Goal: Transaction & Acquisition: Purchase product/service

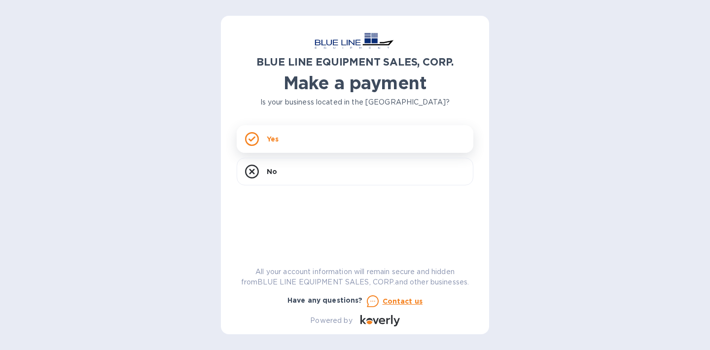
click at [253, 139] on icon at bounding box center [252, 138] width 7 height 5
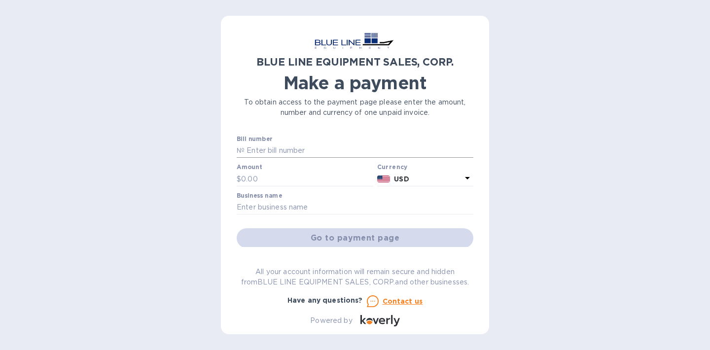
click at [280, 149] on input "text" at bounding box center [359, 151] width 229 height 15
type input "O43250906833"
click at [242, 177] on input "text" at bounding box center [307, 179] width 132 height 15
type input "3,900"
click at [264, 207] on input "text" at bounding box center [355, 207] width 237 height 15
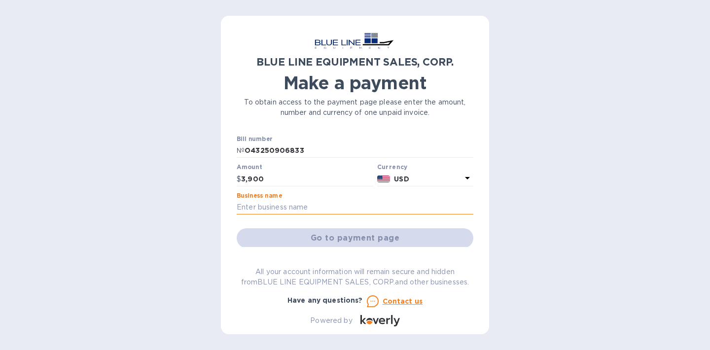
type input "St. [PERSON_NAME] Wildlife Rehabilitation"
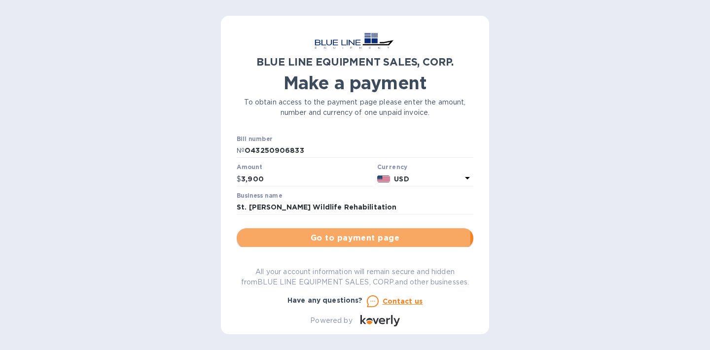
click at [343, 239] on span "Go to payment page" at bounding box center [355, 238] width 221 height 12
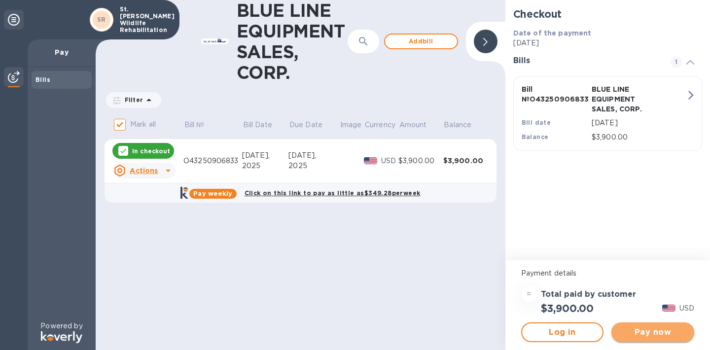
click at [658, 332] on span "Pay now" at bounding box center [653, 333] width 67 height 12
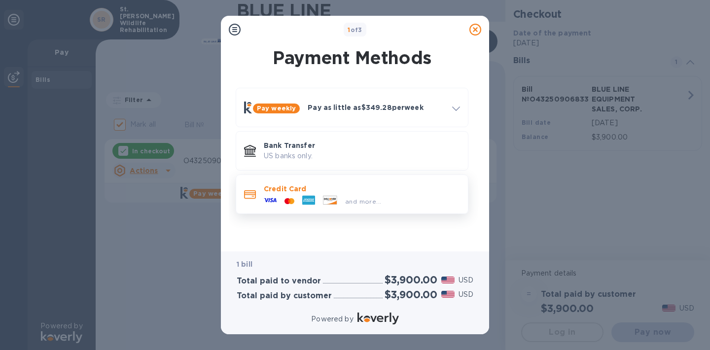
click at [267, 190] on p "Credit Card" at bounding box center [362, 189] width 196 height 10
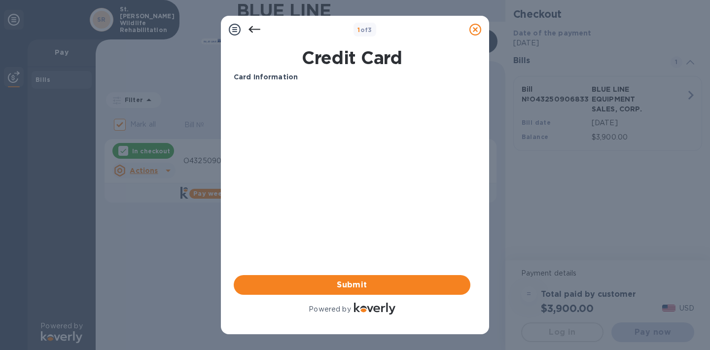
click at [256, 28] on icon at bounding box center [255, 30] width 12 height 12
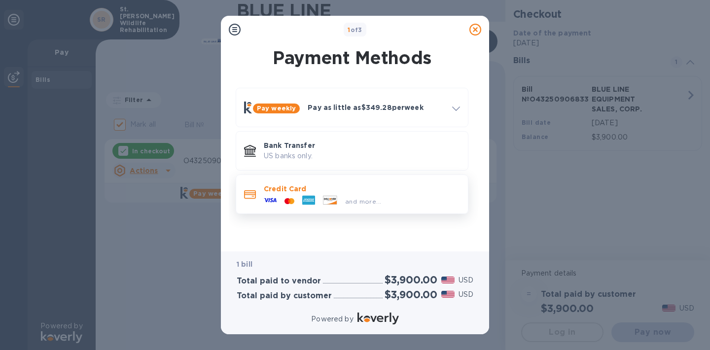
click at [254, 199] on icon at bounding box center [250, 194] width 12 height 8
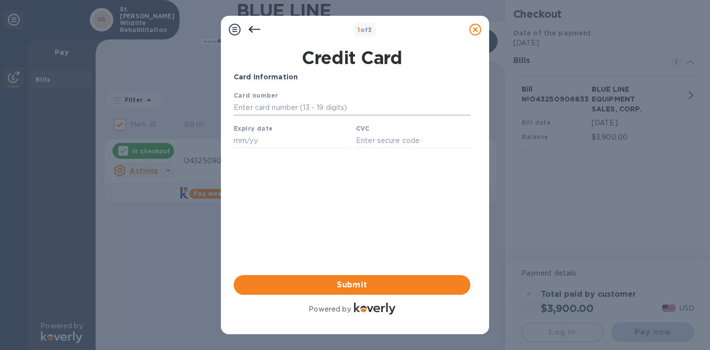
click at [283, 106] on input "text" at bounding box center [352, 108] width 237 height 15
type input "[CREDIT_CARD_NUMBER]"
click at [264, 142] on input "text" at bounding box center [291, 140] width 114 height 15
type input "03/27"
click at [407, 145] on input "text" at bounding box center [413, 140] width 114 height 15
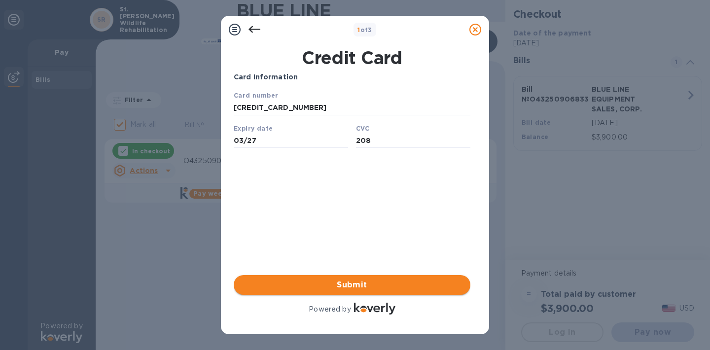
type input "208"
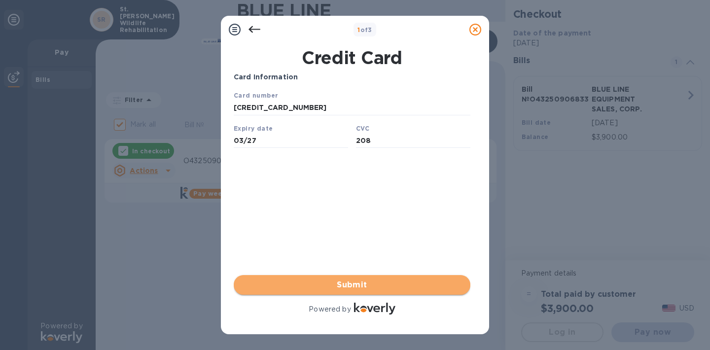
click at [374, 285] on span "Submit" at bounding box center [352, 285] width 221 height 12
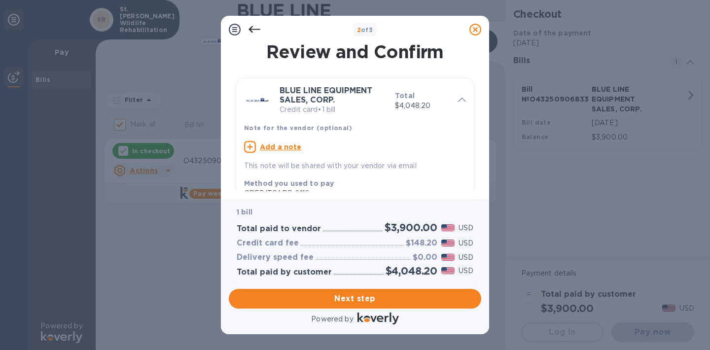
click at [256, 28] on icon at bounding box center [255, 30] width 12 height 12
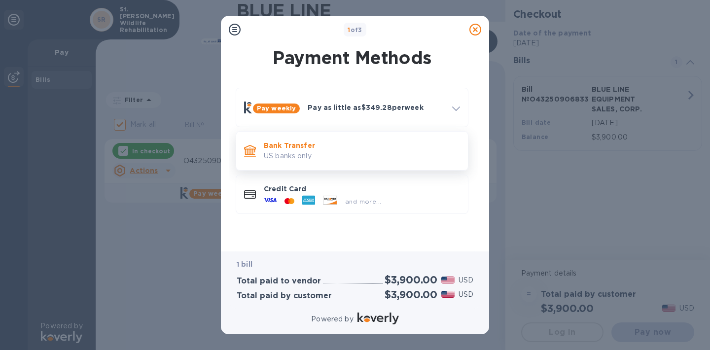
click at [277, 155] on p "US banks only." at bounding box center [362, 156] width 196 height 10
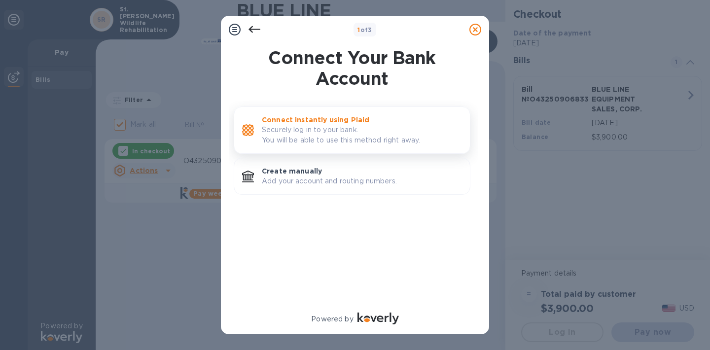
click at [295, 129] on p "Securely log in to your bank. You will be able to use this method right away." at bounding box center [362, 135] width 200 height 21
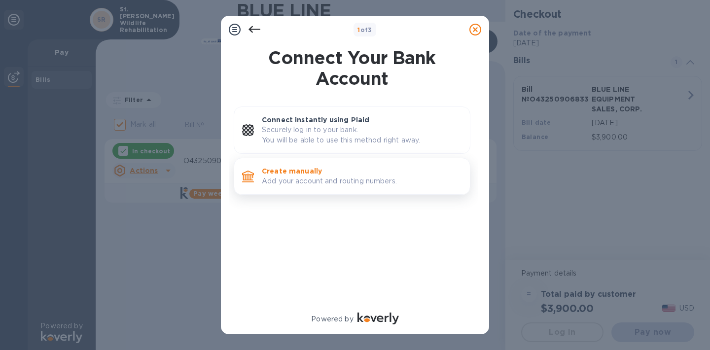
click at [294, 174] on p "Create manually" at bounding box center [362, 171] width 200 height 10
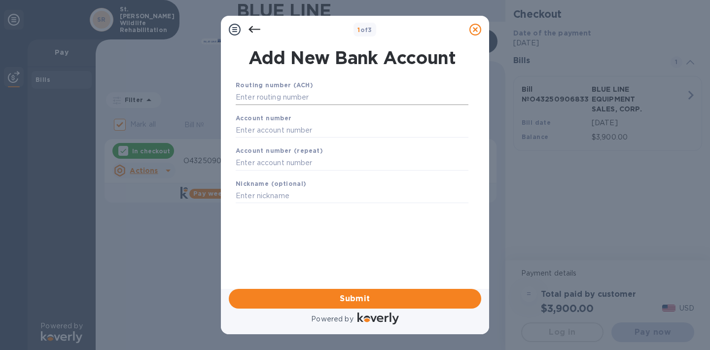
click at [298, 95] on input "text" at bounding box center [352, 97] width 233 height 15
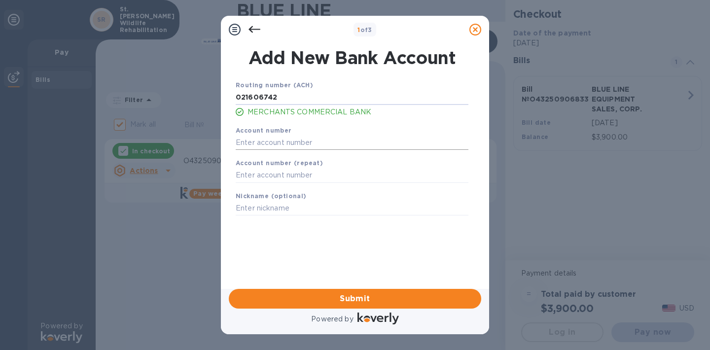
type input "021606742"
click at [294, 140] on input "text" at bounding box center [352, 142] width 233 height 15
type input "6000002680"
click at [267, 176] on input "text" at bounding box center [352, 175] width 233 height 15
type input "6000002680"
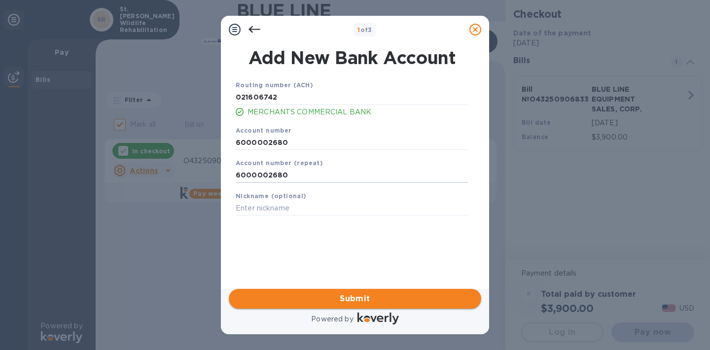
click at [349, 300] on span "Submit" at bounding box center [355, 299] width 237 height 12
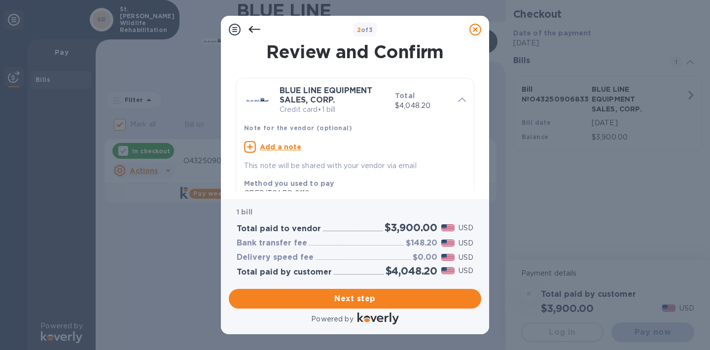
click at [252, 28] on icon at bounding box center [255, 30] width 12 height 12
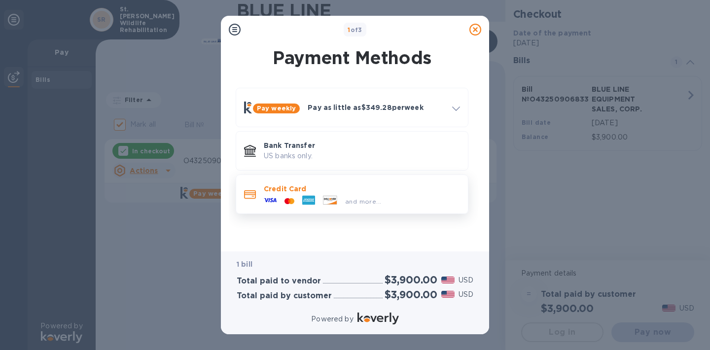
click at [279, 198] on div at bounding box center [270, 201] width 21 height 15
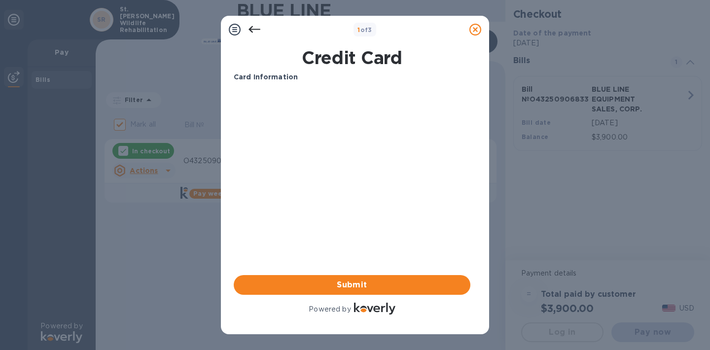
click at [254, 30] on icon at bounding box center [255, 29] width 12 height 7
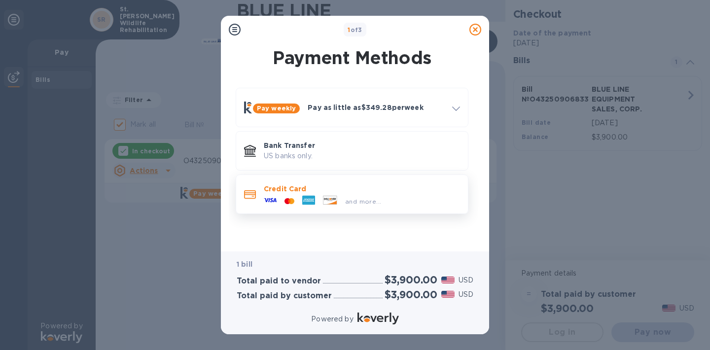
click at [285, 205] on div at bounding box center [290, 201] width 18 height 9
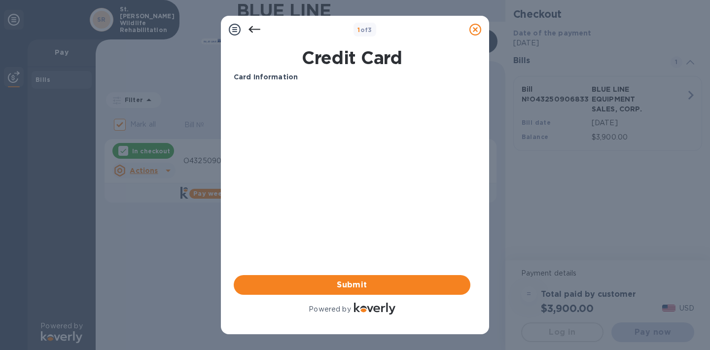
click at [253, 29] on icon at bounding box center [255, 29] width 12 height 7
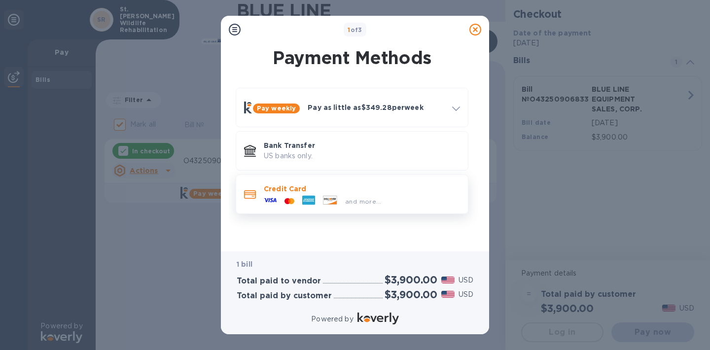
click at [252, 198] on icon at bounding box center [250, 194] width 12 height 8
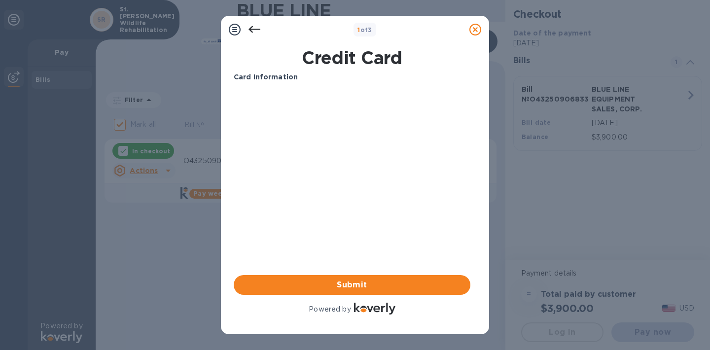
click at [256, 29] on icon at bounding box center [255, 29] width 12 height 7
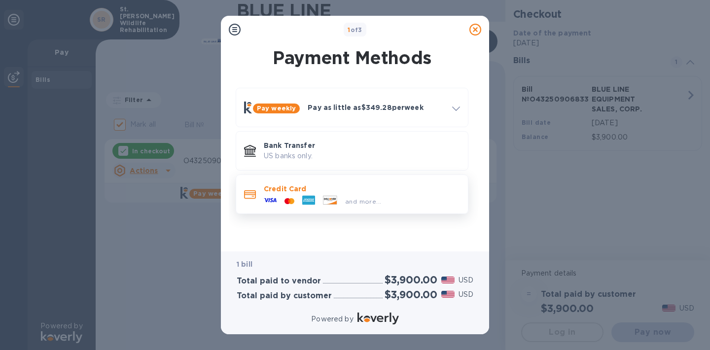
click at [251, 206] on div "Credit Card and more..." at bounding box center [352, 194] width 224 height 31
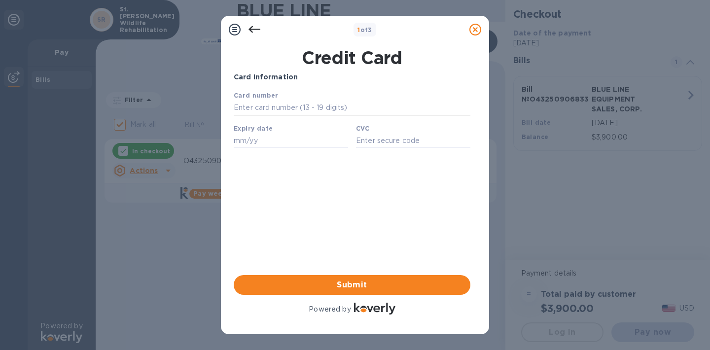
click at [271, 107] on input "text" at bounding box center [352, 108] width 237 height 15
type input "[CREDIT_CARD_NUMBER]"
click at [245, 139] on input "text" at bounding box center [291, 140] width 114 height 15
type input "03/27"
click at [367, 139] on input "text" at bounding box center [413, 140] width 114 height 15
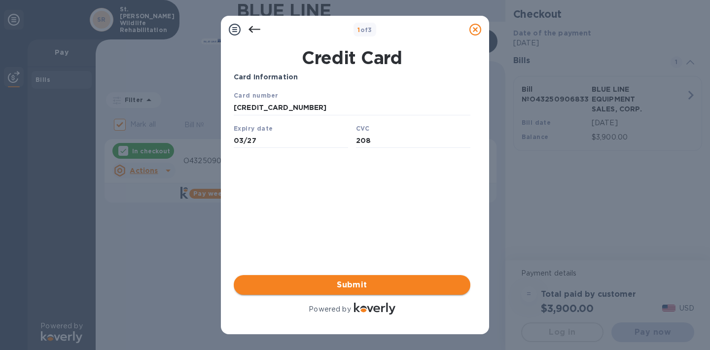
type input "208"
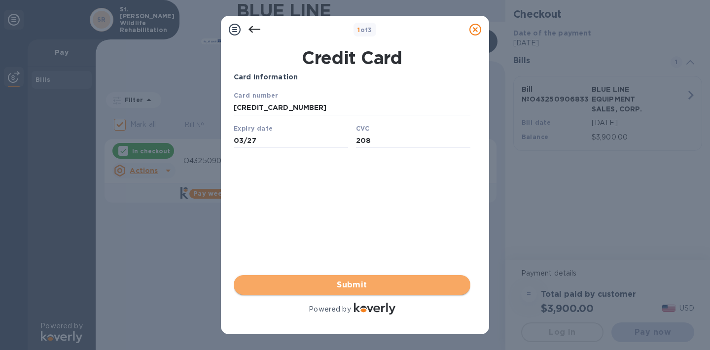
click at [354, 279] on span "Submit" at bounding box center [352, 285] width 221 height 12
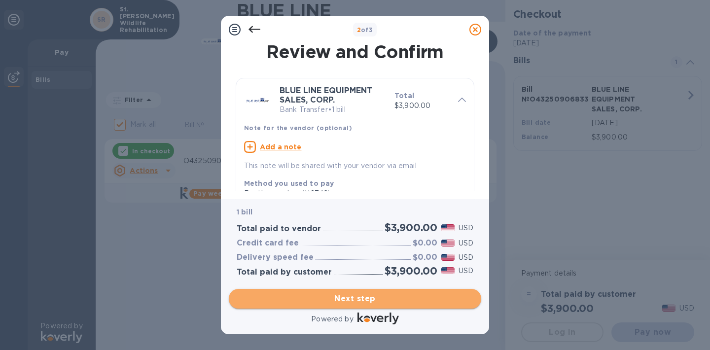
click at [361, 301] on span "Next step" at bounding box center [355, 299] width 237 height 12
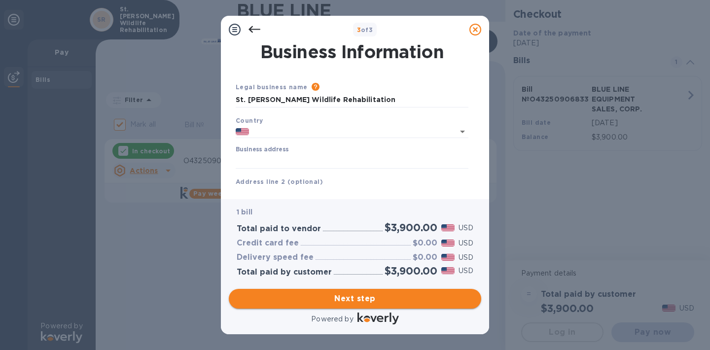
type input "[GEOGRAPHIC_DATA]"
click at [307, 161] on input "Business address" at bounding box center [352, 161] width 233 height 15
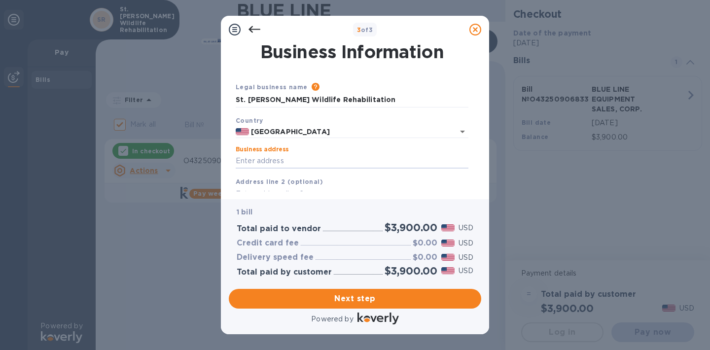
type input "9901 Emmaus"
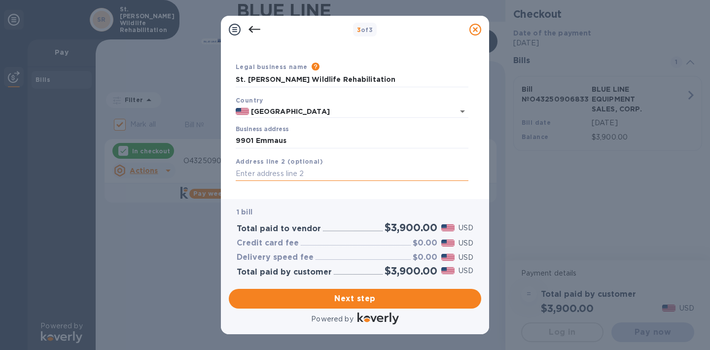
click at [285, 171] on input "text" at bounding box center [352, 174] width 233 height 15
type input "St. [PERSON_NAME],"
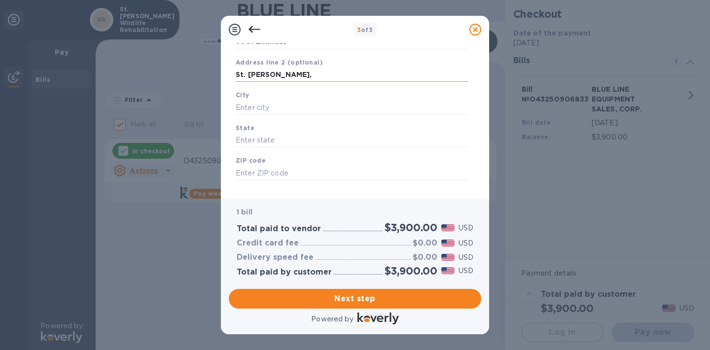
scroll to position [111, 0]
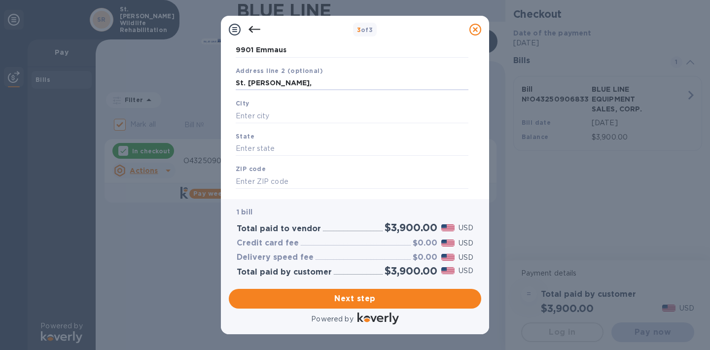
drag, startPoint x: 282, startPoint y: 83, endPoint x: 224, endPoint y: 79, distance: 58.3
click at [223, 80] on div "Business Information Legal business name Please provide the legal name that app…" at bounding box center [355, 121] width 268 height 156
click at [245, 116] on input "text" at bounding box center [352, 116] width 233 height 15
type input "St. [PERSON_NAME]"
click at [248, 149] on input "text" at bounding box center [352, 149] width 233 height 15
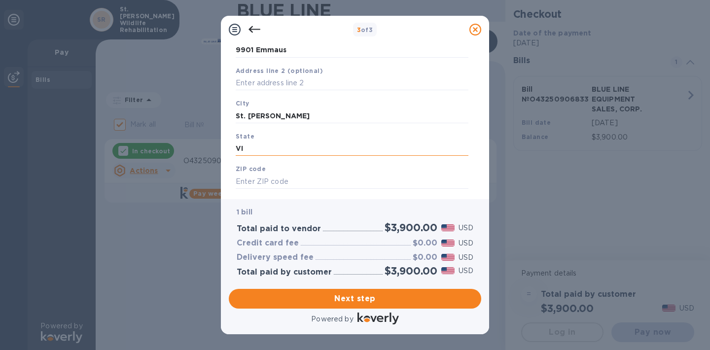
type input "V"
type input "VI"
click at [259, 183] on input "text" at bounding box center [352, 181] width 233 height 15
type input "00830"
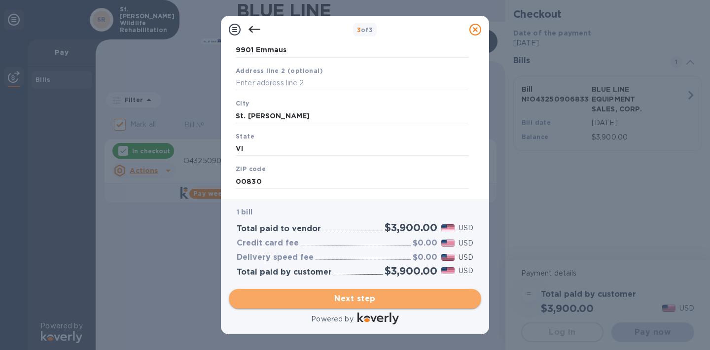
click at [362, 301] on span "Next step" at bounding box center [355, 299] width 237 height 12
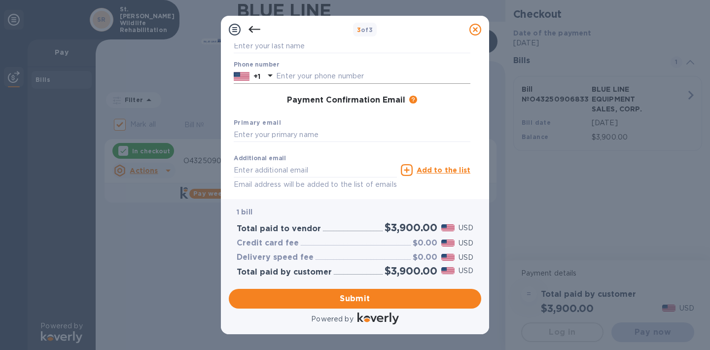
click at [289, 74] on input "text" at bounding box center [373, 76] width 194 height 15
type input "9785092203"
type input "[PERSON_NAME]"
type input "[EMAIL_ADDRESS][DOMAIN_NAME]"
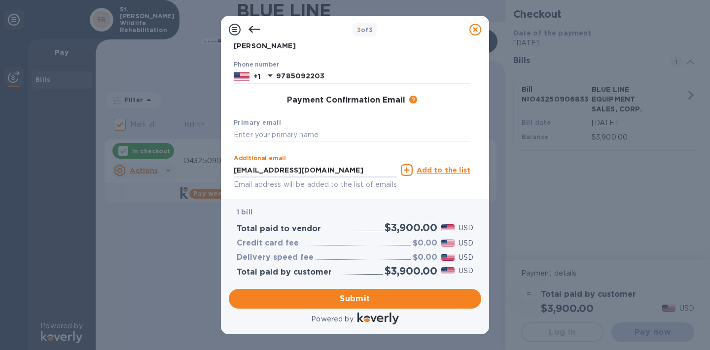
drag, startPoint x: 336, startPoint y: 171, endPoint x: 228, endPoint y: 169, distance: 108.5
click at [227, 171] on div "Payment Contact Information First name [PERSON_NAME] Last name [PERSON_NAME] Ph…" at bounding box center [355, 121] width 268 height 156
click at [256, 134] on input "text" at bounding box center [352, 135] width 237 height 15
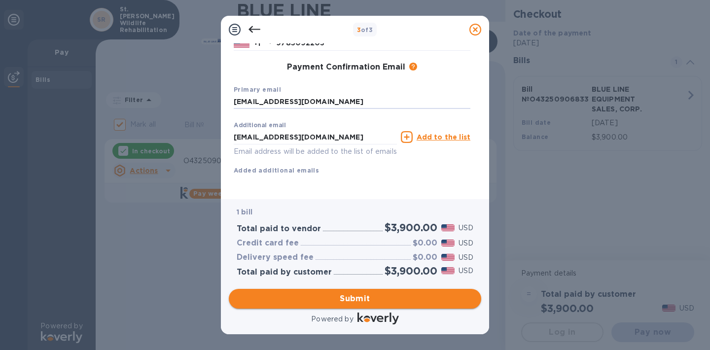
type input "[EMAIL_ADDRESS][DOMAIN_NAME]"
click at [355, 300] on span "Submit" at bounding box center [355, 299] width 237 height 12
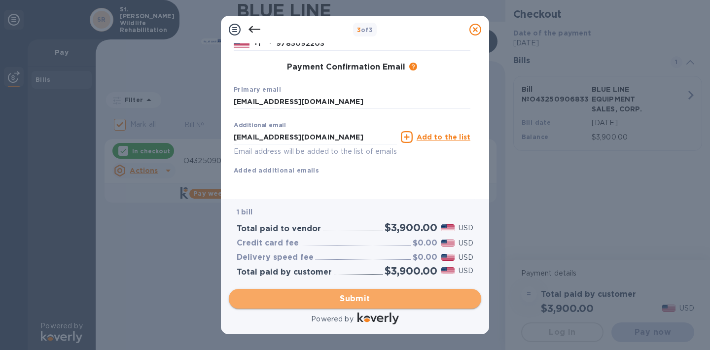
click at [362, 299] on span "Submit" at bounding box center [355, 299] width 237 height 12
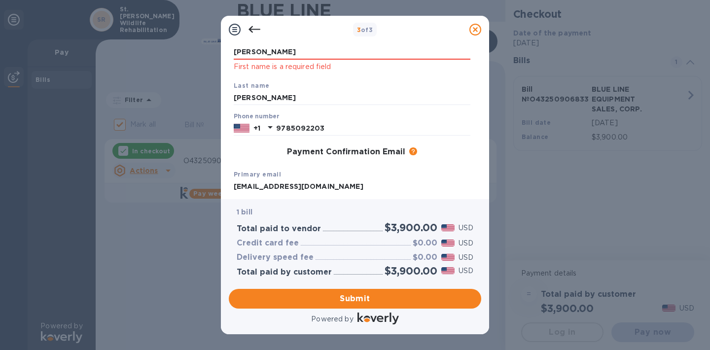
scroll to position [0, 0]
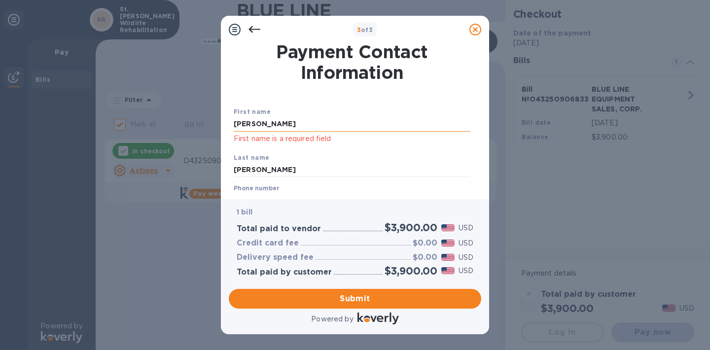
click at [306, 125] on input "[PERSON_NAME]" at bounding box center [352, 124] width 237 height 15
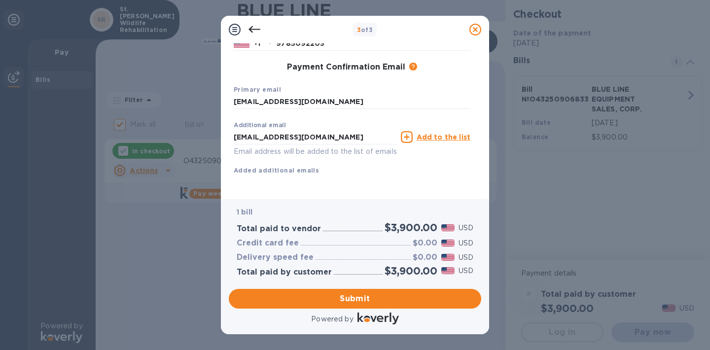
scroll to position [168, 0]
click at [400, 157] on div "Additional email [EMAIL_ADDRESS][DOMAIN_NAME] Email address will be added to th…" at bounding box center [352, 146] width 237 height 59
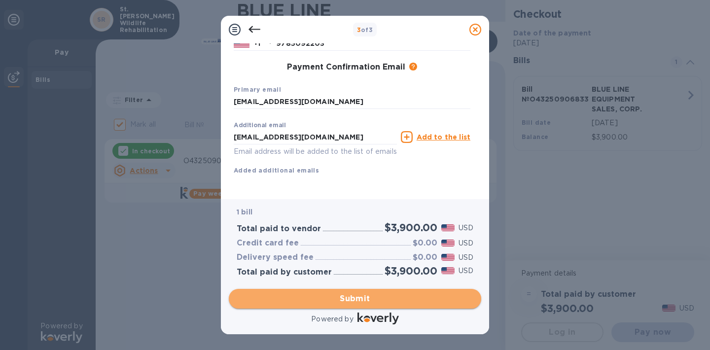
click at [356, 295] on span "Submit" at bounding box center [355, 299] width 237 height 12
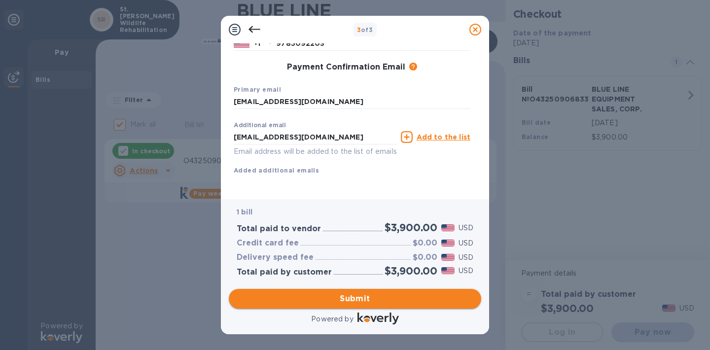
click at [373, 300] on span "Submit" at bounding box center [355, 299] width 237 height 12
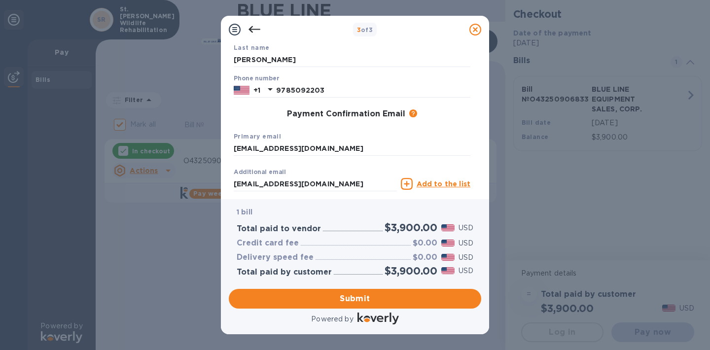
scroll to position [0, 0]
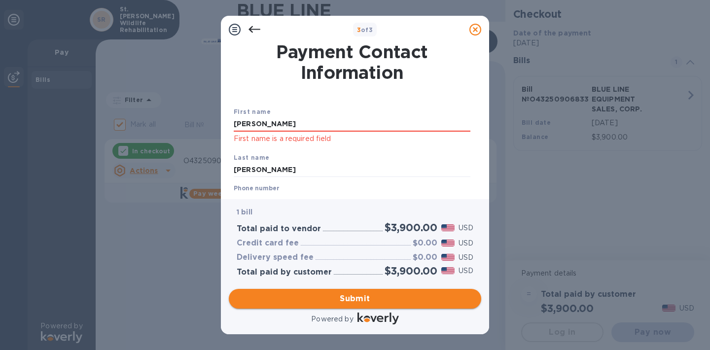
click at [355, 301] on span "Submit" at bounding box center [355, 299] width 237 height 12
click at [253, 28] on icon at bounding box center [255, 30] width 12 height 12
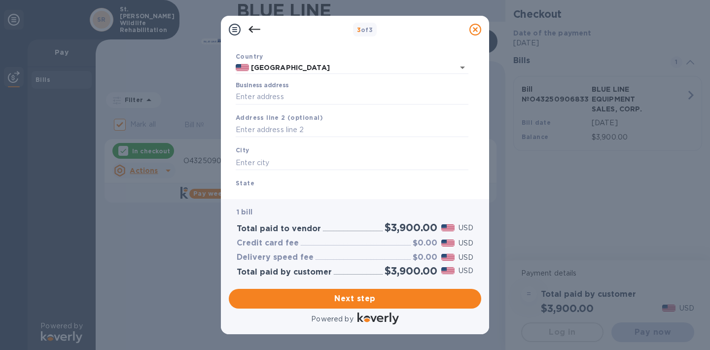
scroll to position [61, 0]
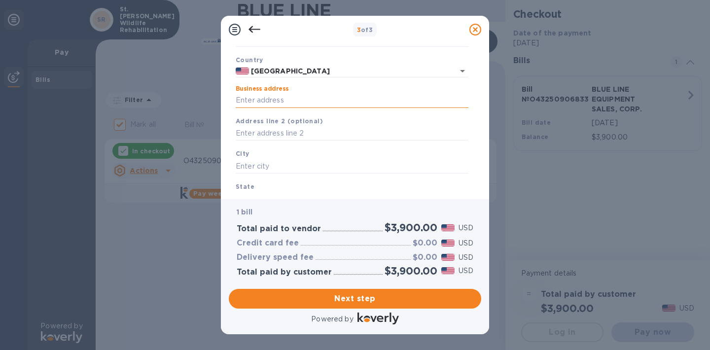
click at [307, 100] on input "Business address" at bounding box center [352, 100] width 233 height 15
type input "9901 Emmaus"
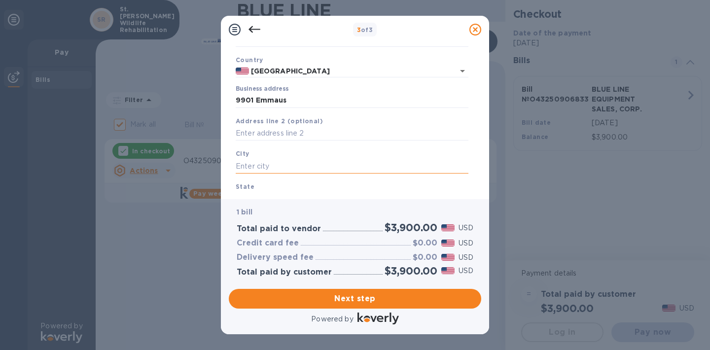
click at [281, 165] on input "text" at bounding box center [352, 166] width 233 height 15
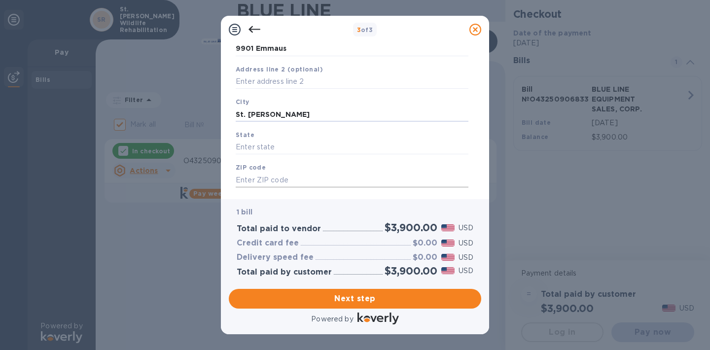
scroll to position [123, 0]
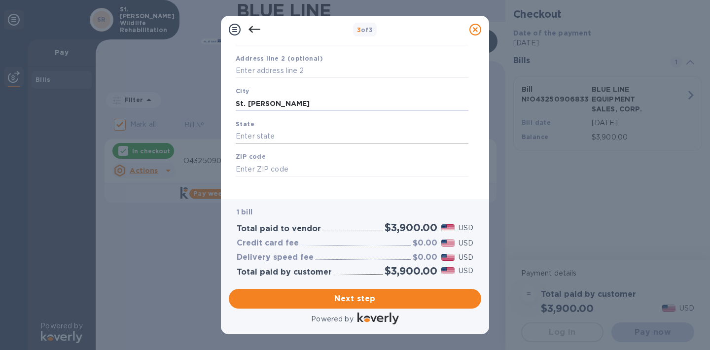
type input "St. [PERSON_NAME]"
click at [256, 137] on input "text" at bounding box center [352, 136] width 233 height 15
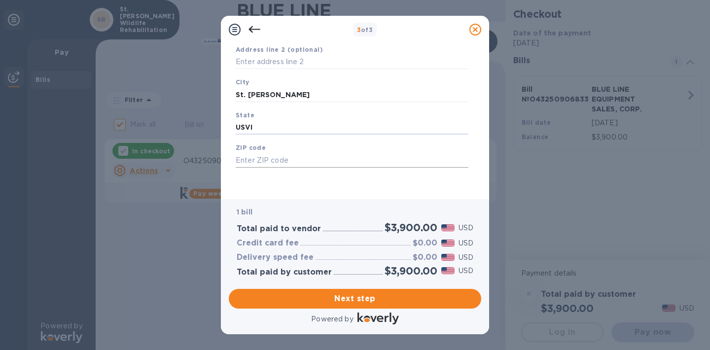
type input "USVI"
click at [263, 160] on input "text" at bounding box center [352, 160] width 233 height 15
type input "00830"
click at [353, 299] on span "Next step" at bounding box center [355, 299] width 237 height 12
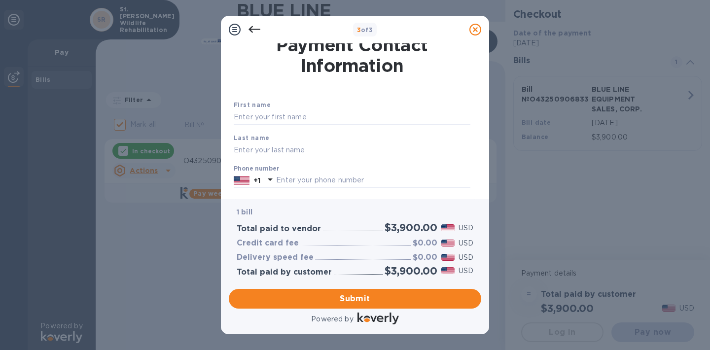
scroll to position [0, 0]
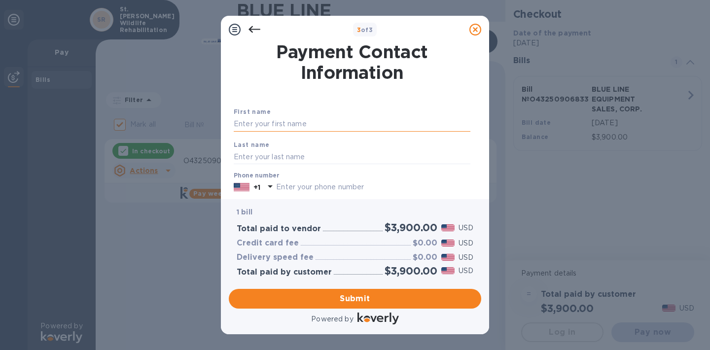
click at [287, 122] on input "text" at bounding box center [352, 124] width 237 height 15
type input "[PERSON_NAME]"
click at [251, 158] on input "text" at bounding box center [352, 156] width 237 height 15
type input "[PERSON_NAME]"
click at [262, 201] on div "1 bill Total paid to vendor $3,900.00 USD Credit card fee $0.00 USD Delivery sp…" at bounding box center [355, 241] width 253 height 85
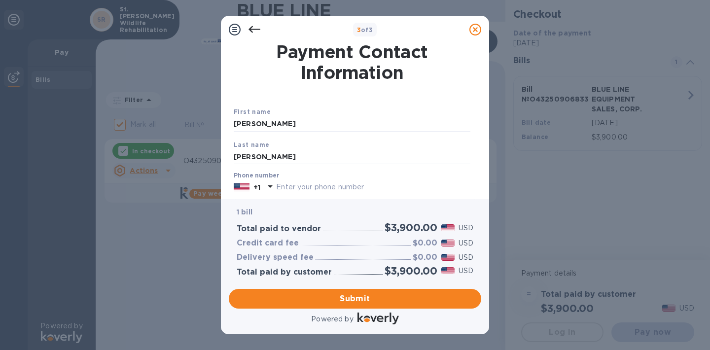
click at [287, 187] on input "text" at bounding box center [373, 187] width 194 height 15
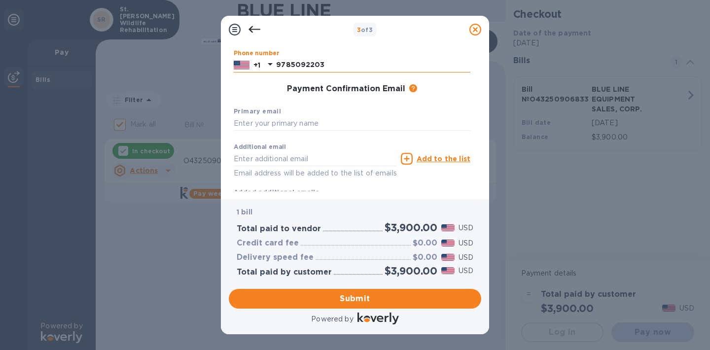
scroll to position [125, 0]
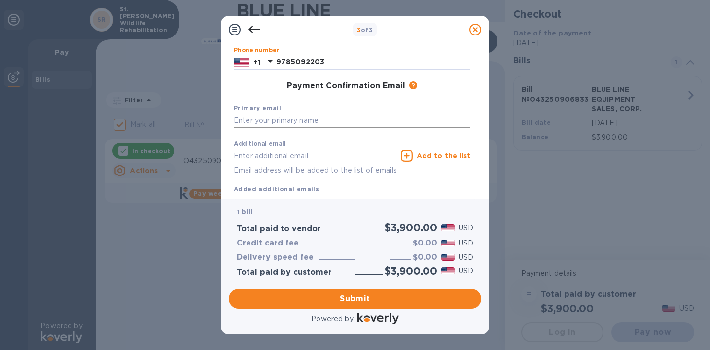
type input "9785092203"
click at [270, 121] on input "text" at bounding box center [352, 120] width 237 height 15
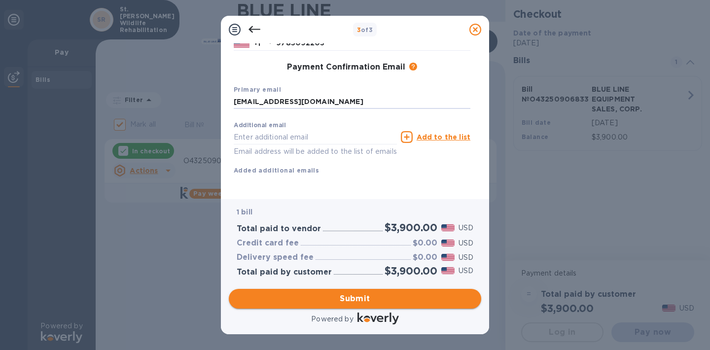
type input "[EMAIL_ADDRESS][DOMAIN_NAME]"
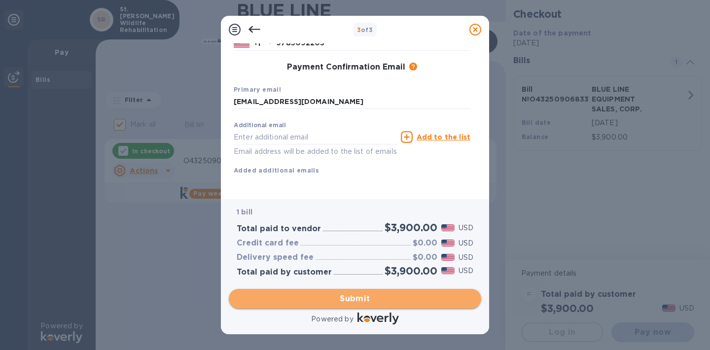
click at [351, 300] on span "Submit" at bounding box center [355, 299] width 237 height 12
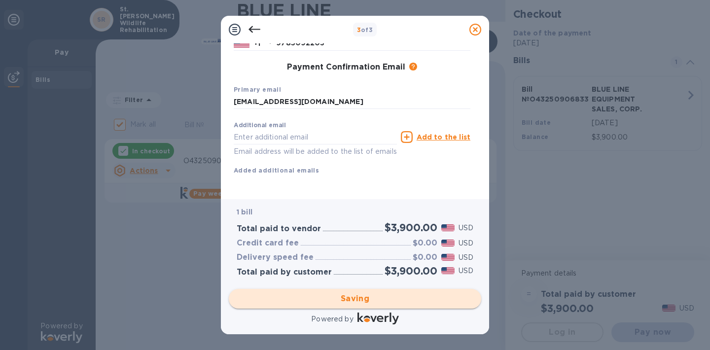
checkbox input "false"
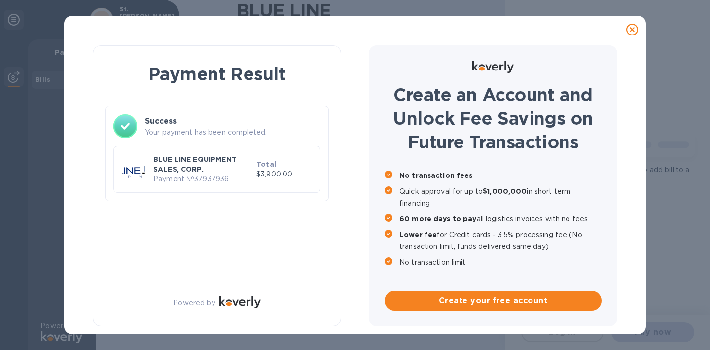
scroll to position [0, 0]
